Goal: Download file/media

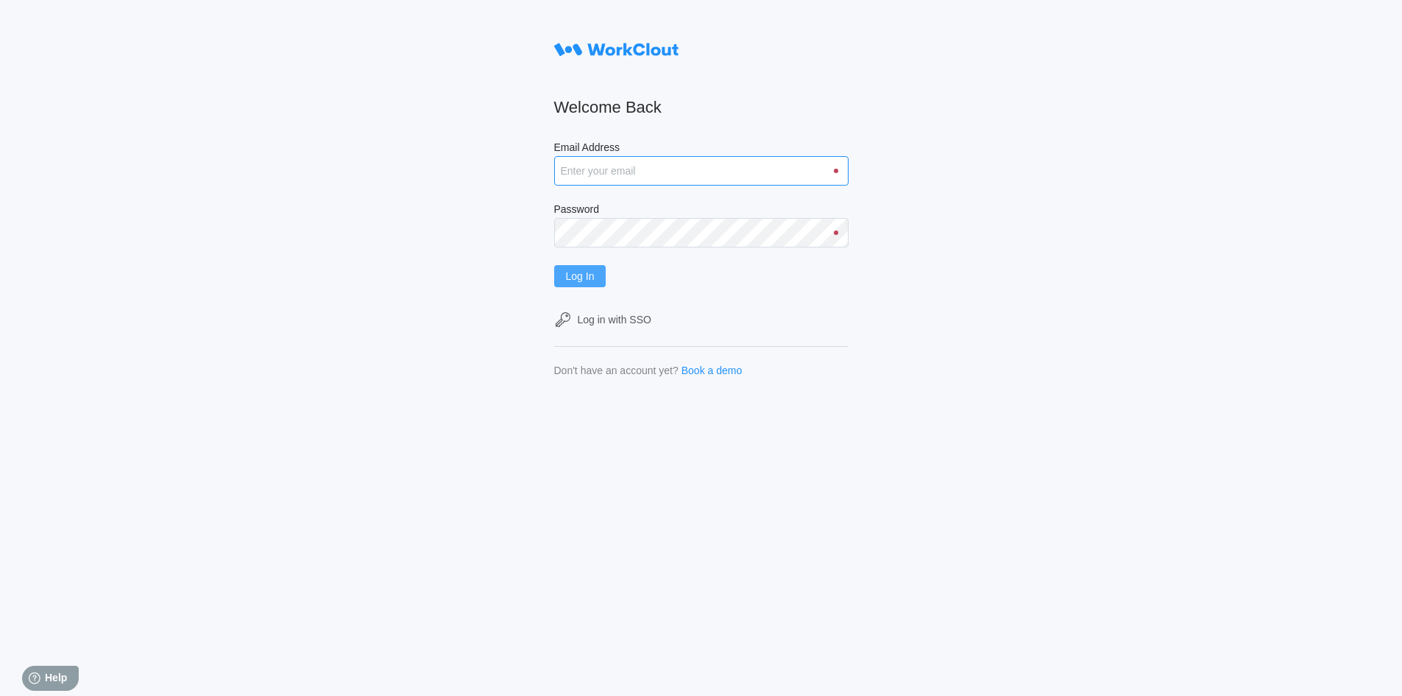
type input "[EMAIL_ADDRESS][DOMAIN_NAME]"
click at [592, 278] on span "Log In" at bounding box center [580, 276] width 29 height 10
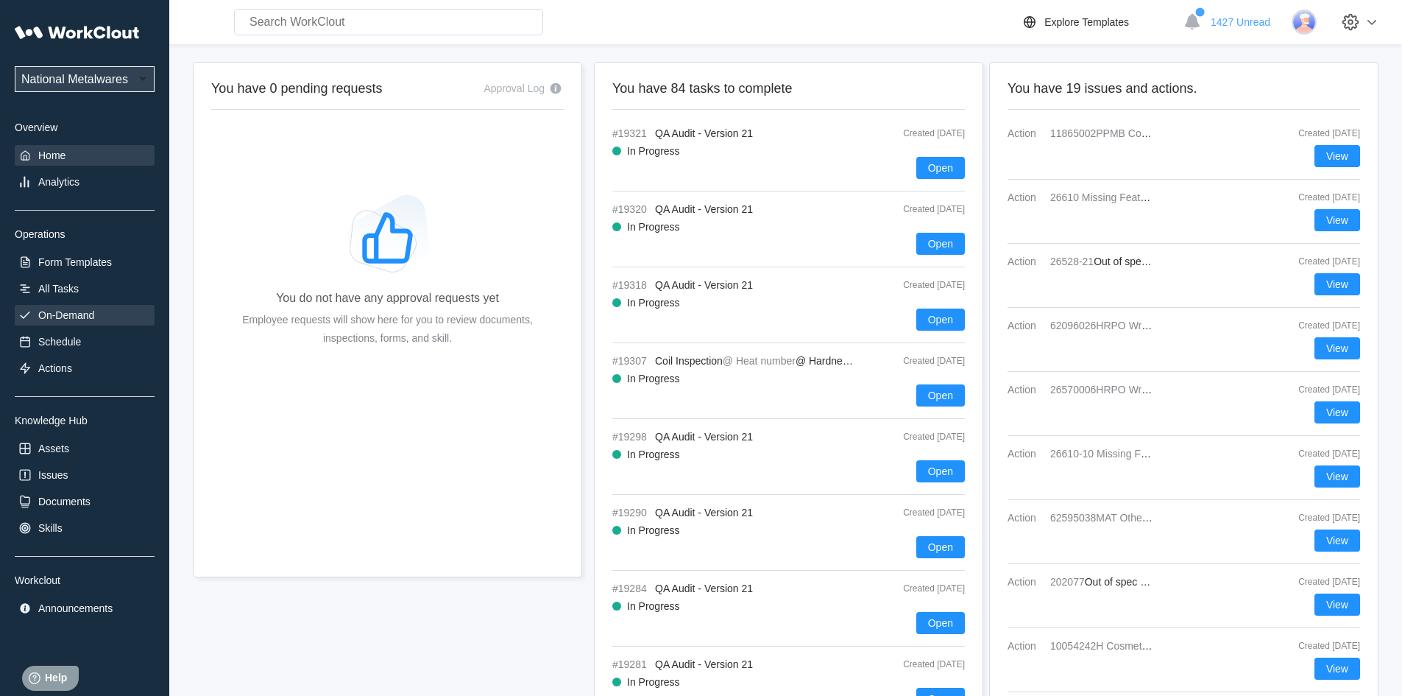
click at [85, 317] on div "On-Demand" at bounding box center [66, 315] width 56 height 12
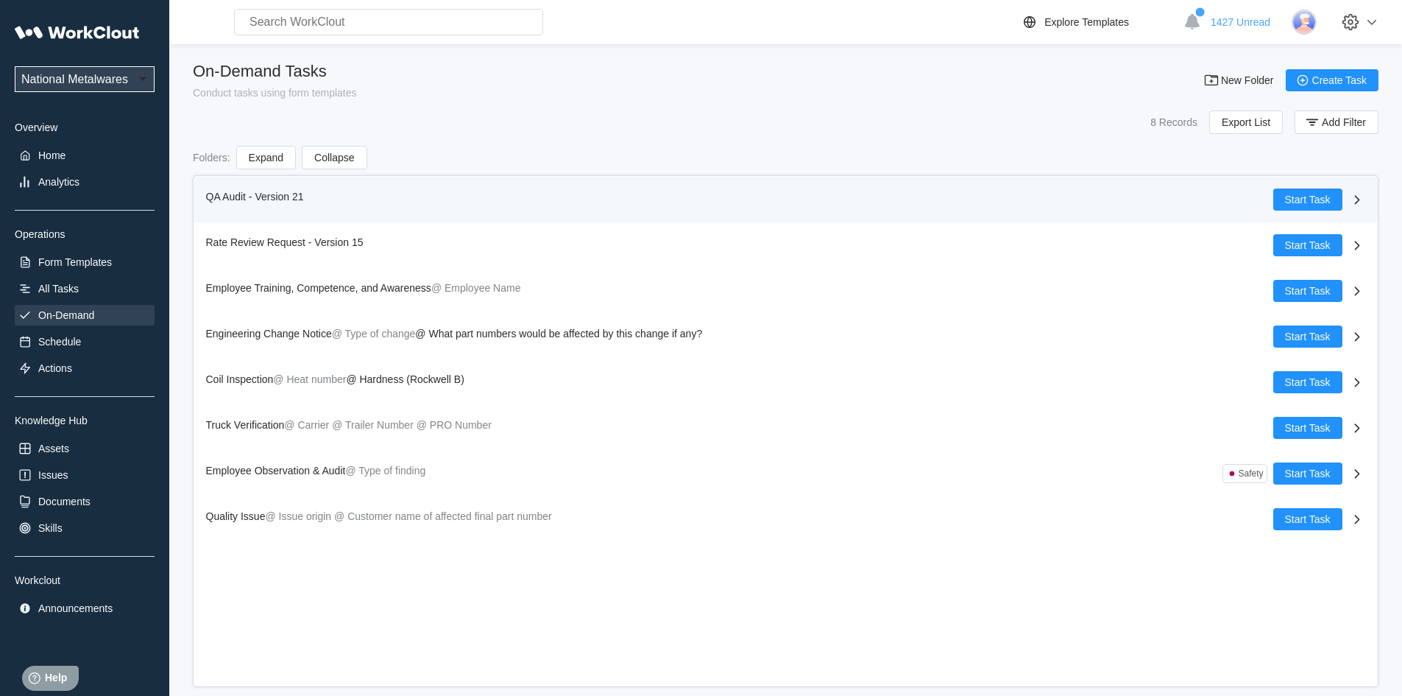
click at [231, 194] on span "QA Audit - Version 21" at bounding box center [255, 197] width 98 height 12
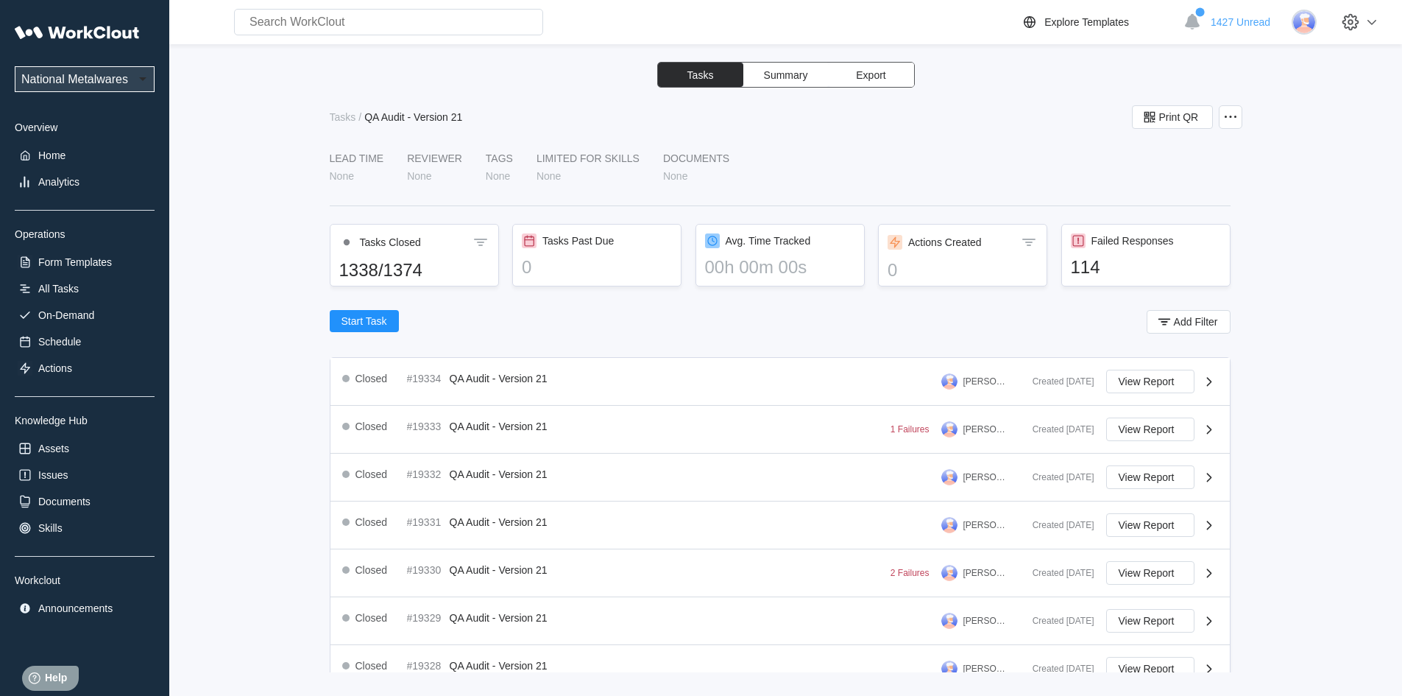
click at [887, 72] on button "Export" at bounding box center [871, 75] width 85 height 24
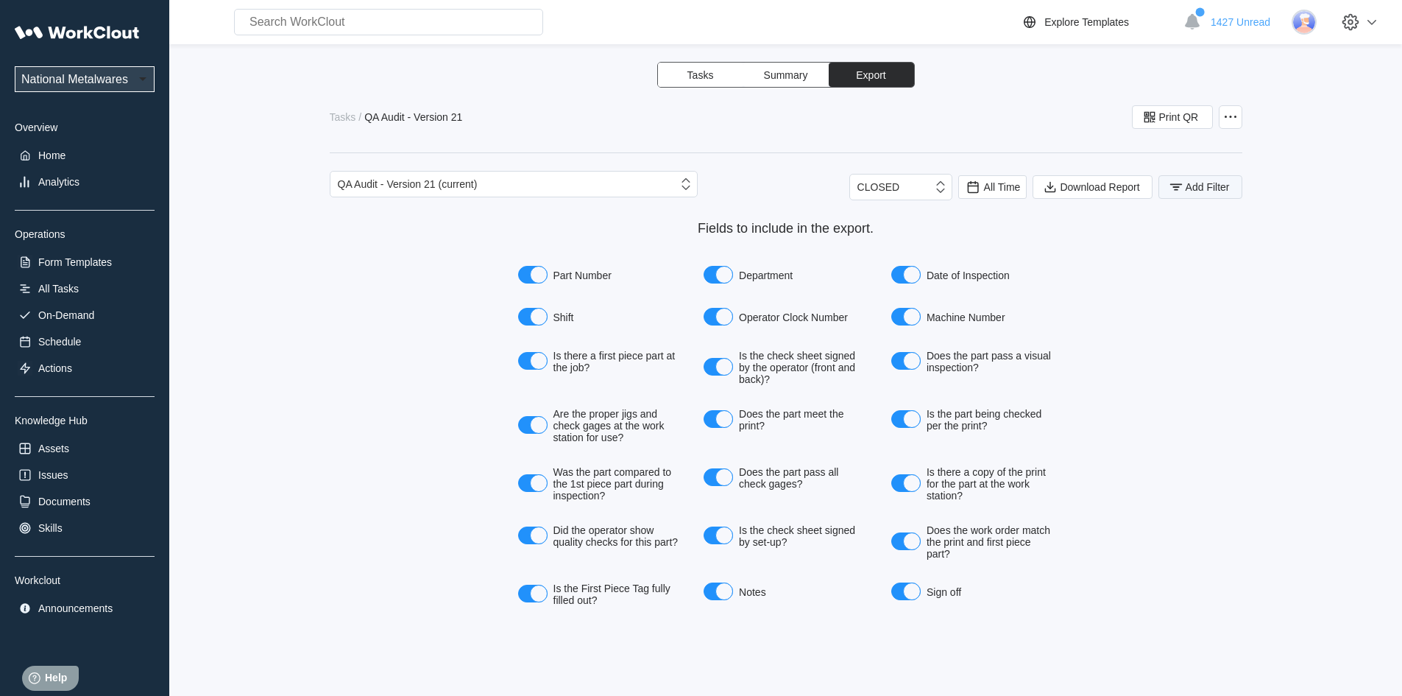
click at [1184, 187] on button "Add Filter" at bounding box center [1200, 187] width 84 height 24
click at [885, 249] on icon at bounding box center [883, 245] width 16 height 16
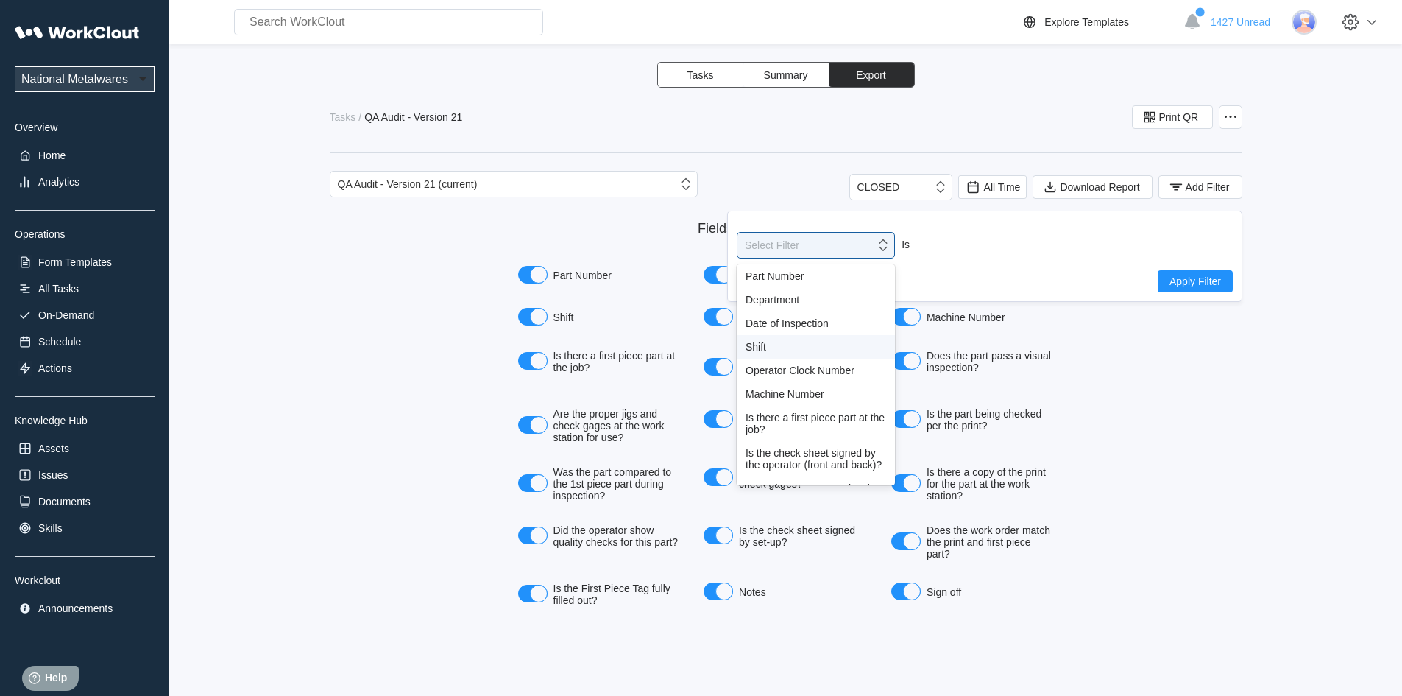
click at [776, 341] on div "Shift" at bounding box center [816, 347] width 141 height 12
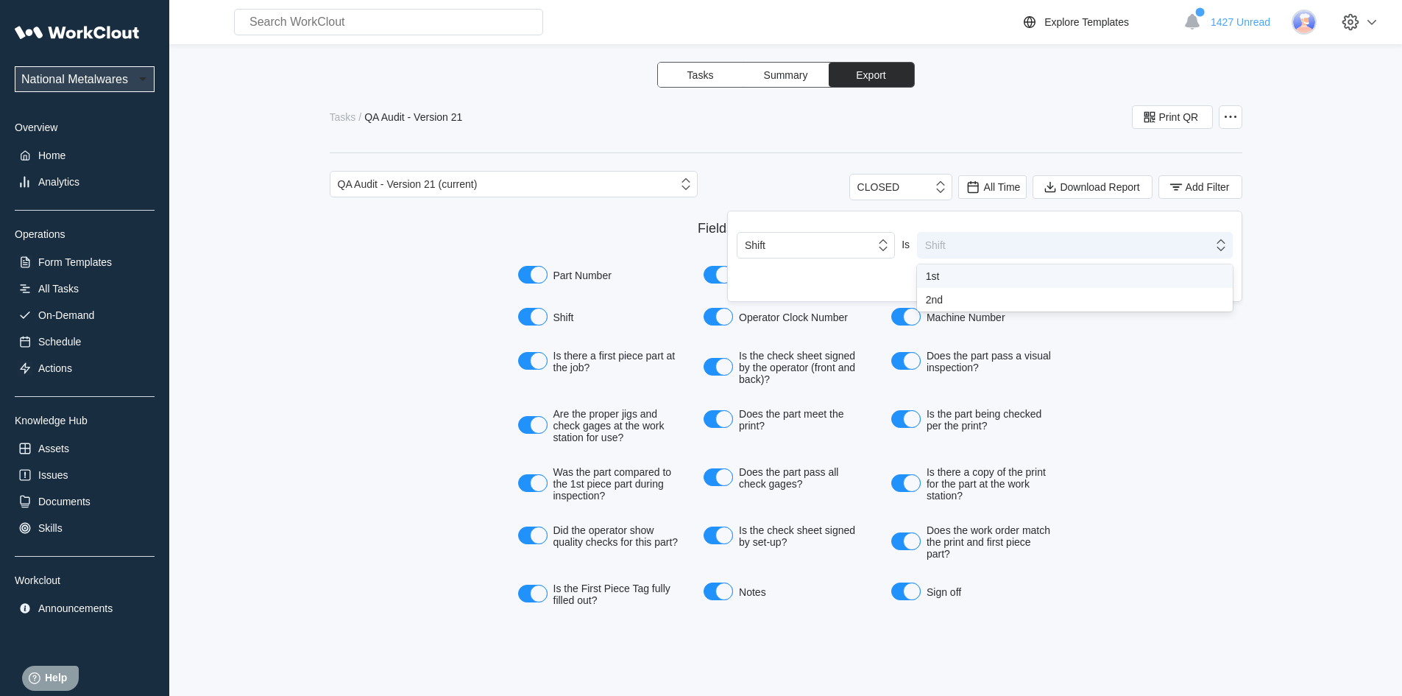
click at [1208, 247] on div "Shift" at bounding box center [1065, 245] width 295 height 21
click at [941, 278] on div "1st" at bounding box center [1075, 276] width 298 height 12
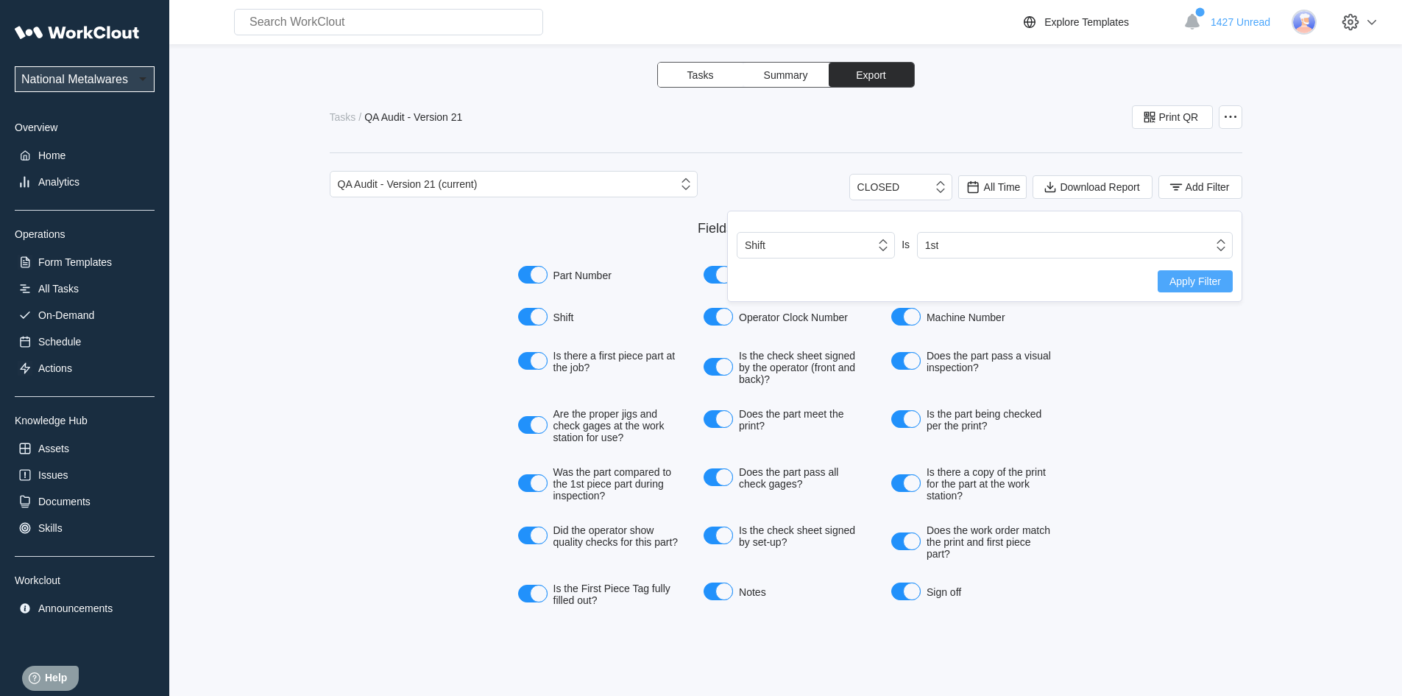
click at [1189, 284] on span "Apply Filter" at bounding box center [1195, 281] width 52 height 10
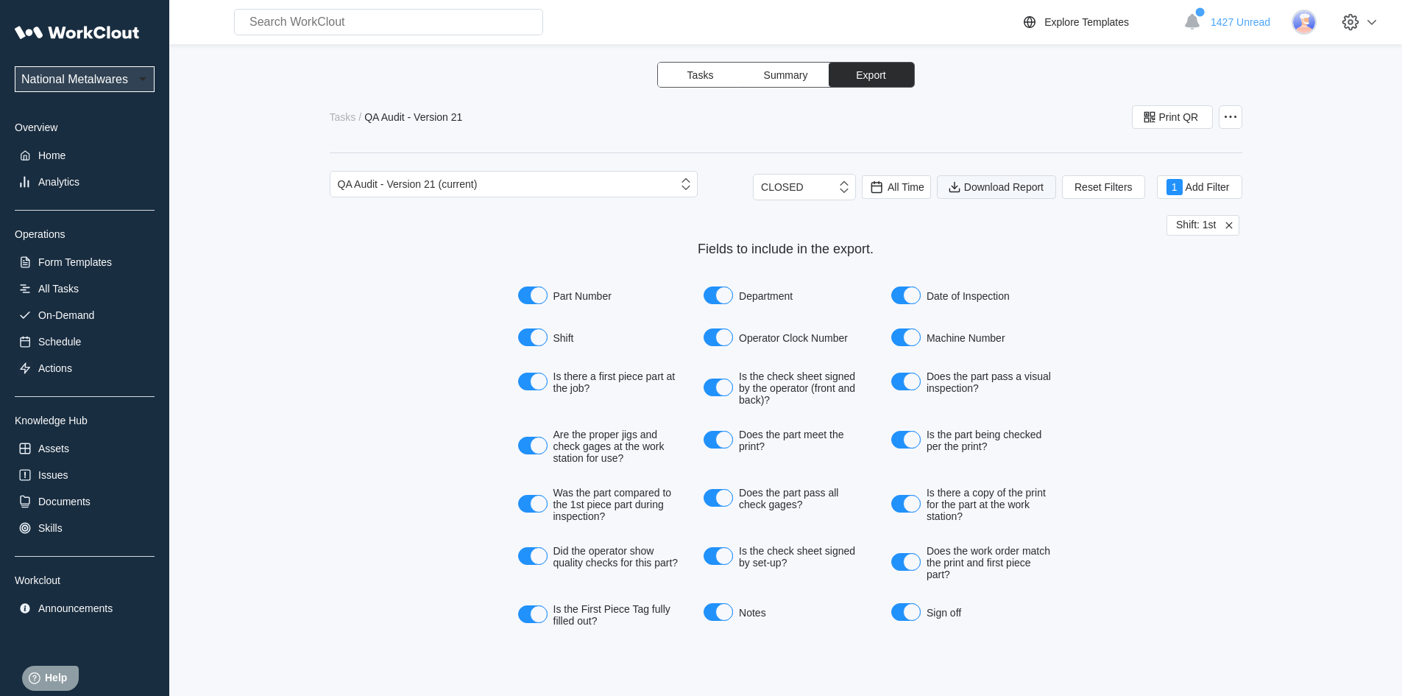
click at [983, 189] on span "Download Report" at bounding box center [1003, 187] width 79 height 10
click at [904, 190] on span "All Time" at bounding box center [906, 187] width 37 height 12
click at [882, 241] on div "Last day" at bounding box center [876, 241] width 39 height 12
click at [1208, 179] on button "1 Add Filter" at bounding box center [1199, 187] width 85 height 24
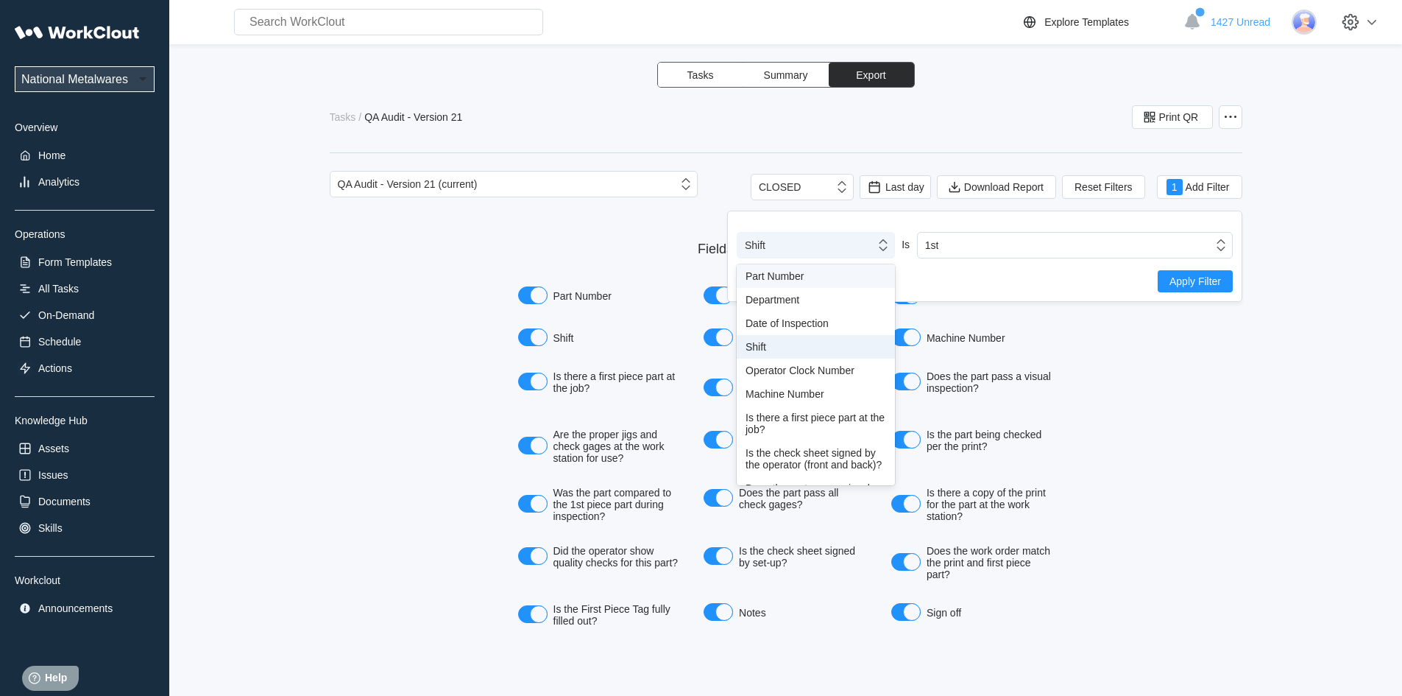
click at [882, 244] on icon at bounding box center [883, 245] width 16 height 16
click at [758, 348] on div "Shift" at bounding box center [816, 347] width 141 height 12
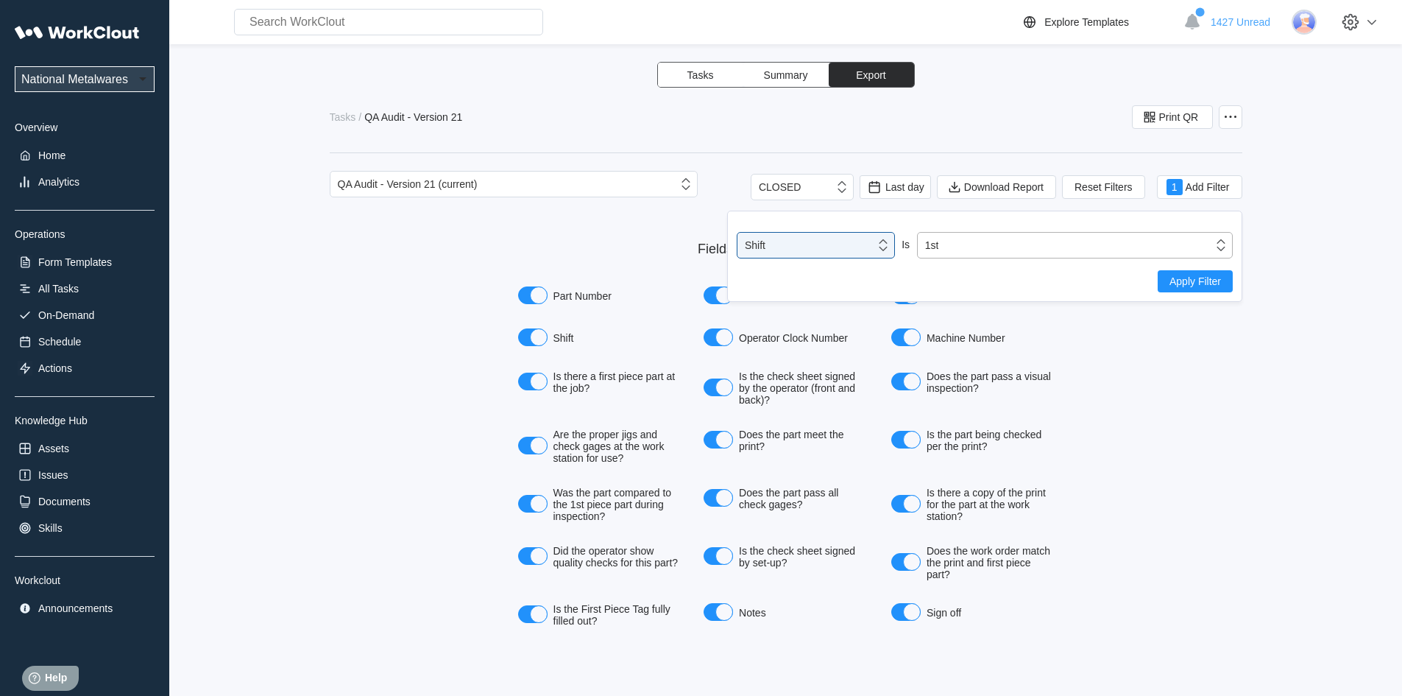
click at [1222, 243] on icon at bounding box center [1221, 245] width 16 height 16
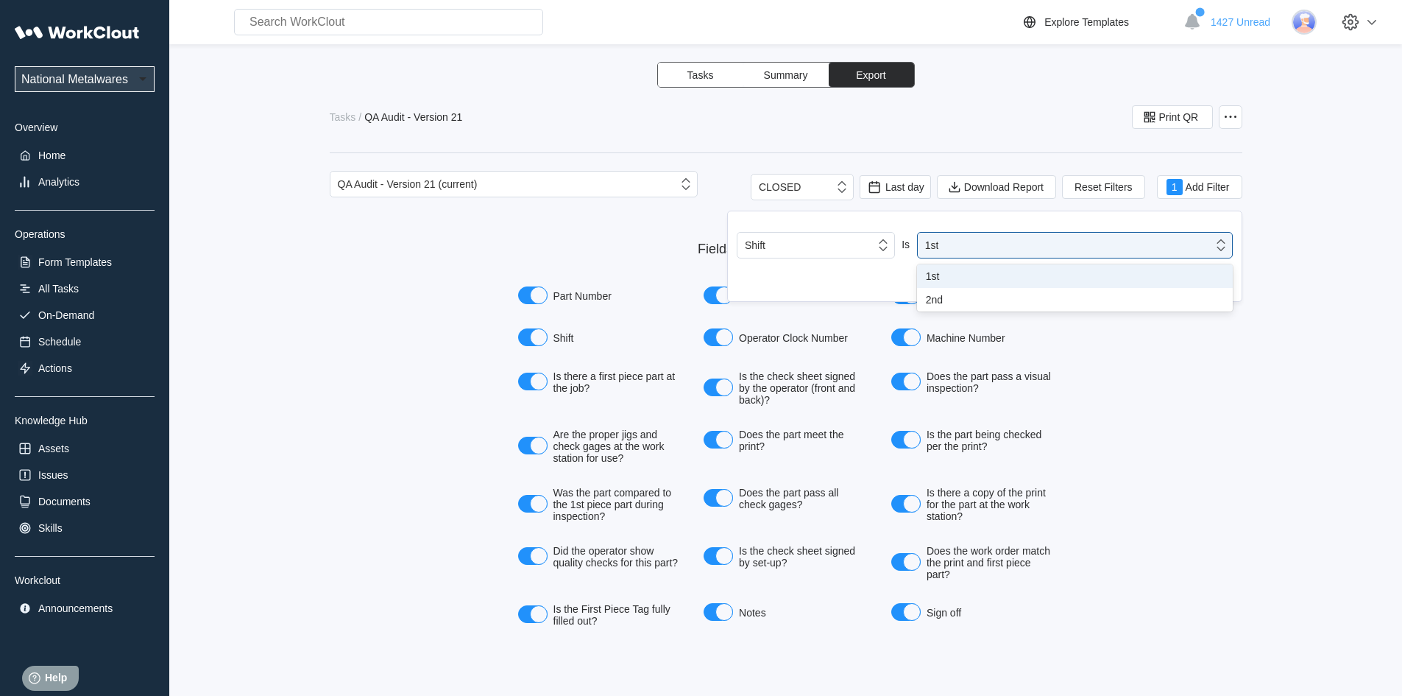
click at [938, 277] on div "1st" at bounding box center [1075, 276] width 298 height 12
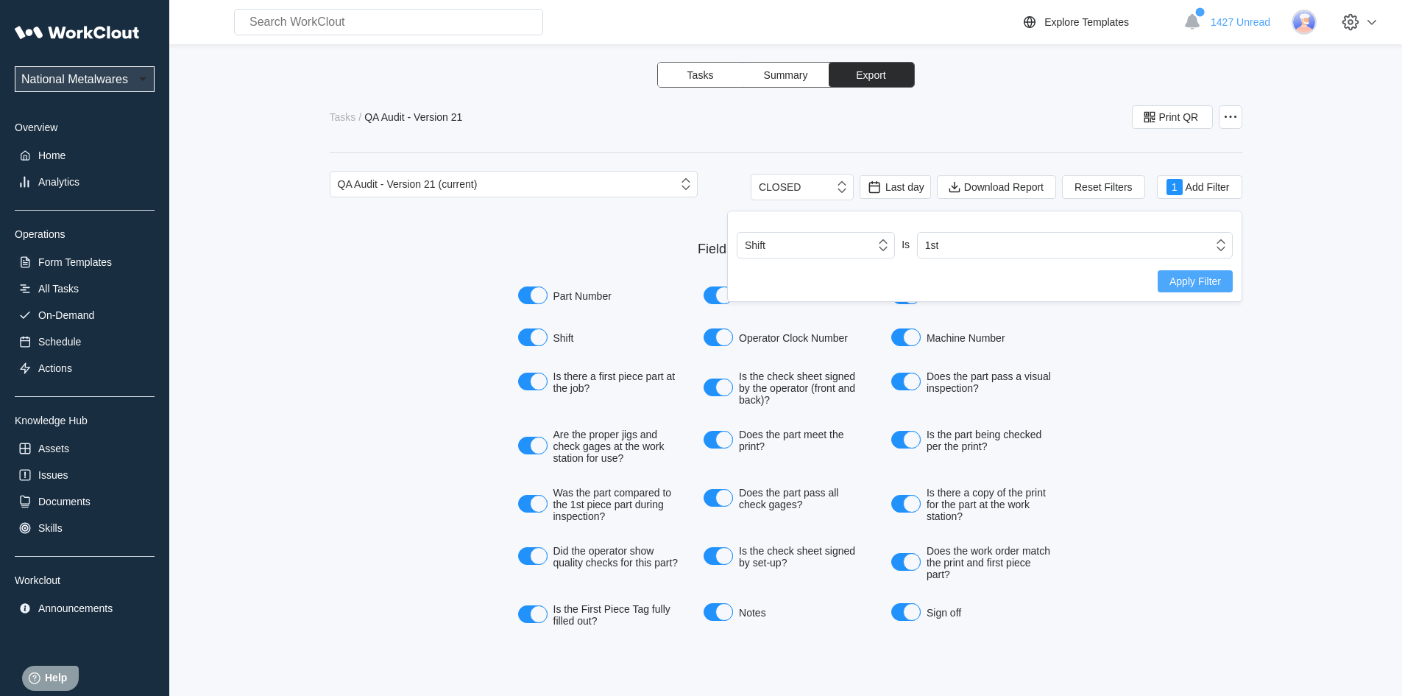
click at [1188, 282] on span "Apply Filter" at bounding box center [1195, 281] width 52 height 10
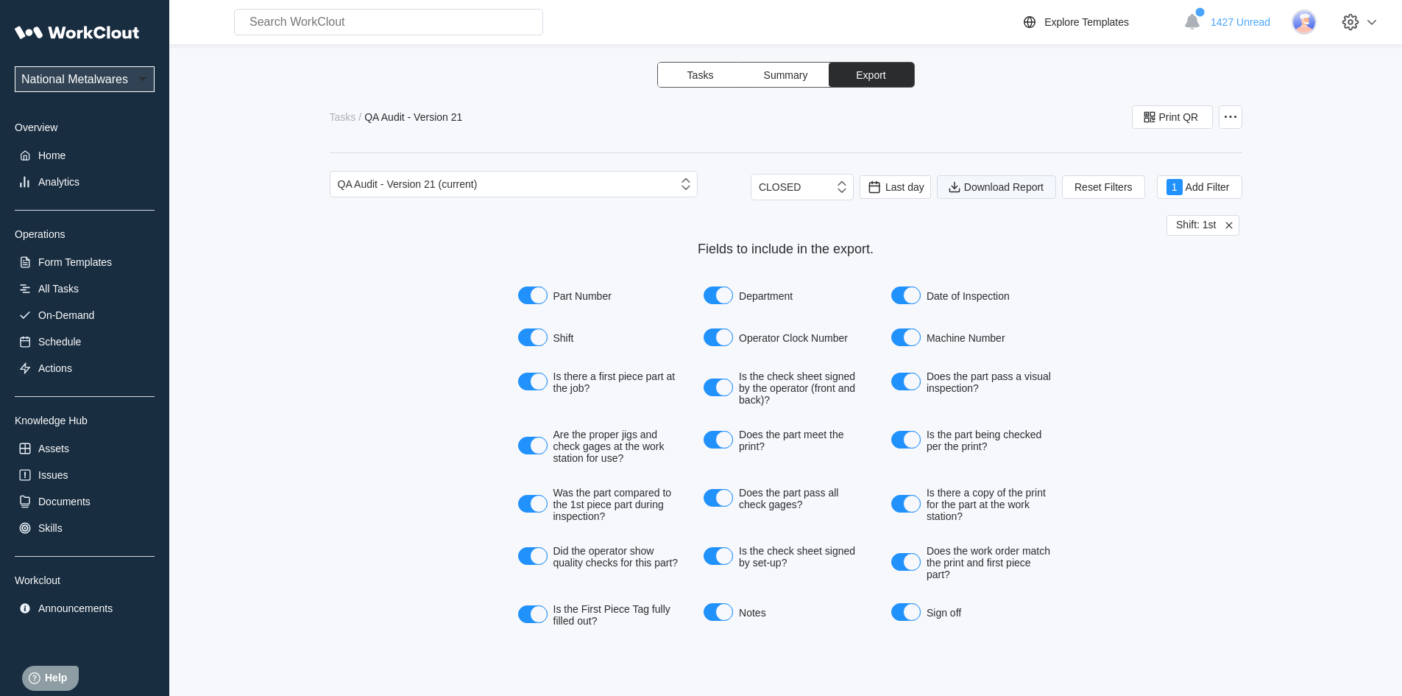
click at [1025, 185] on span "Download Report" at bounding box center [1003, 187] width 79 height 10
